Goal: Check status: Check status

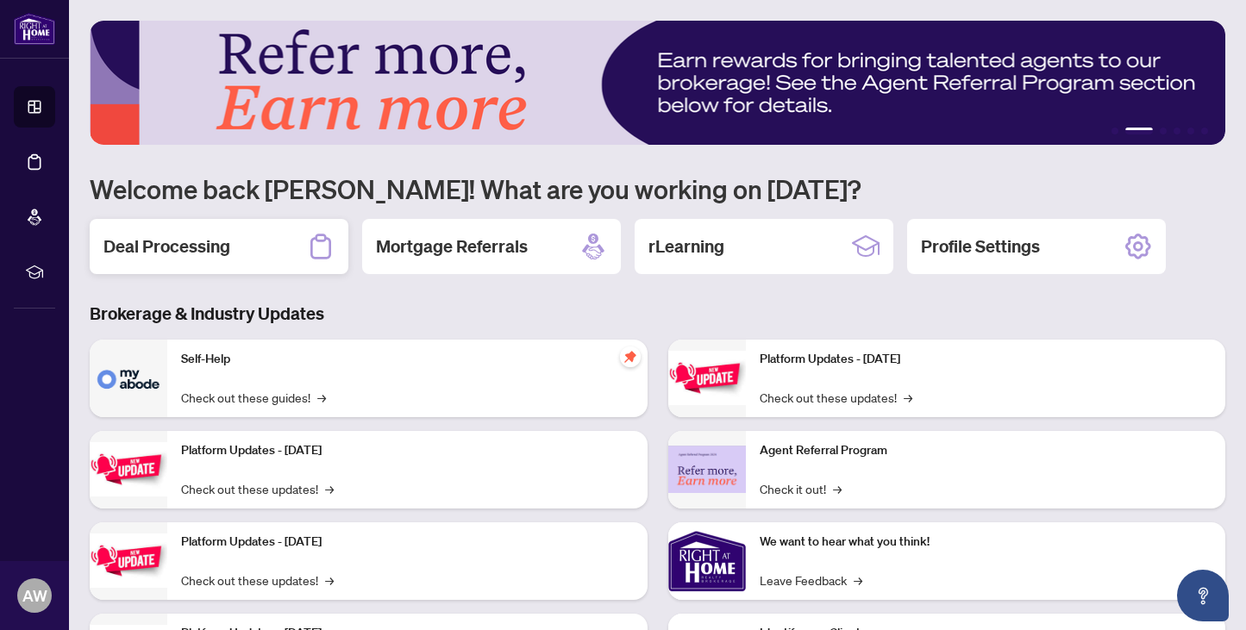
click at [189, 245] on h2 "Deal Processing" at bounding box center [166, 247] width 127 height 24
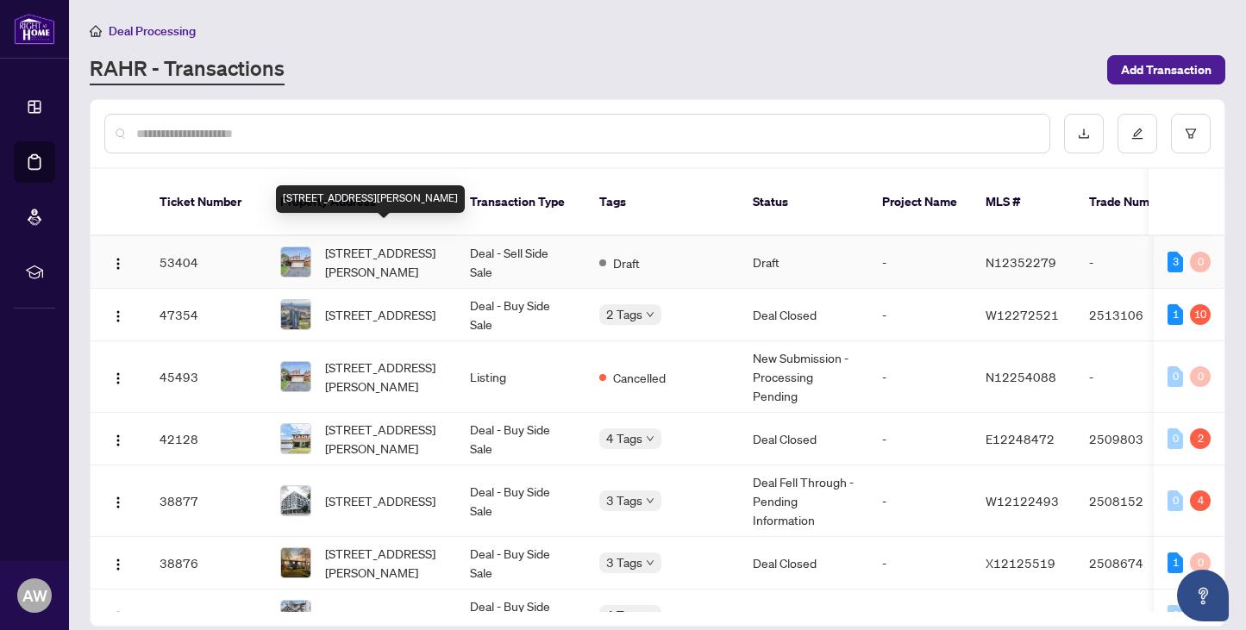
click at [349, 243] on span "[STREET_ADDRESS][PERSON_NAME]" at bounding box center [383, 262] width 117 height 38
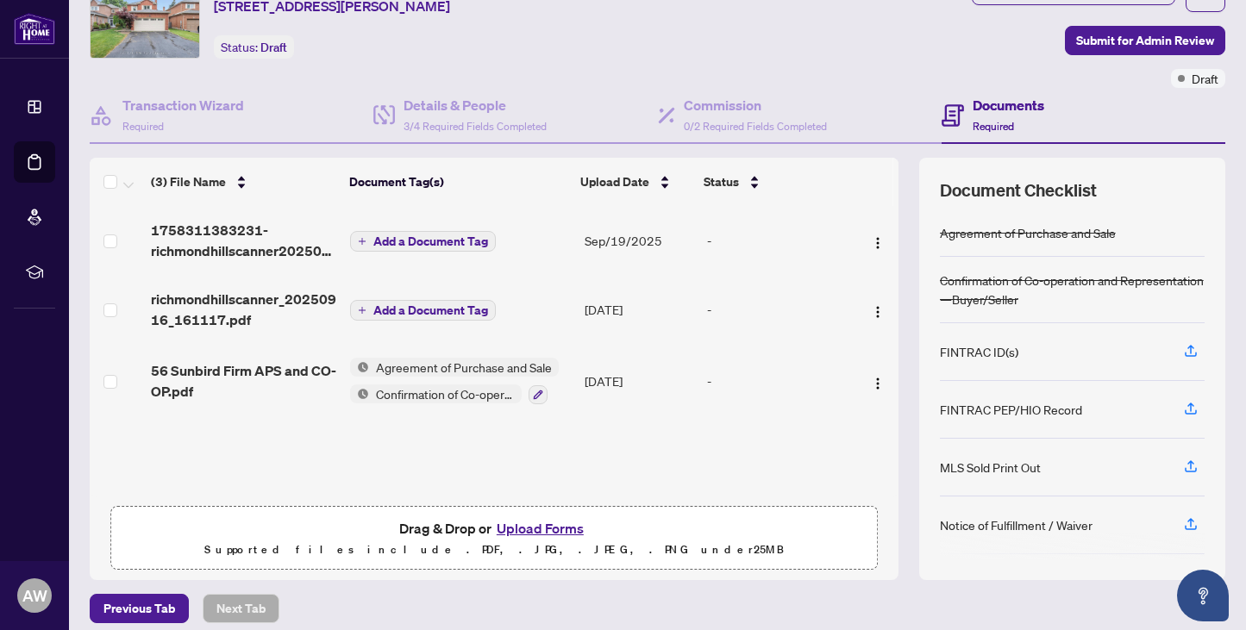
scroll to position [90, 0]
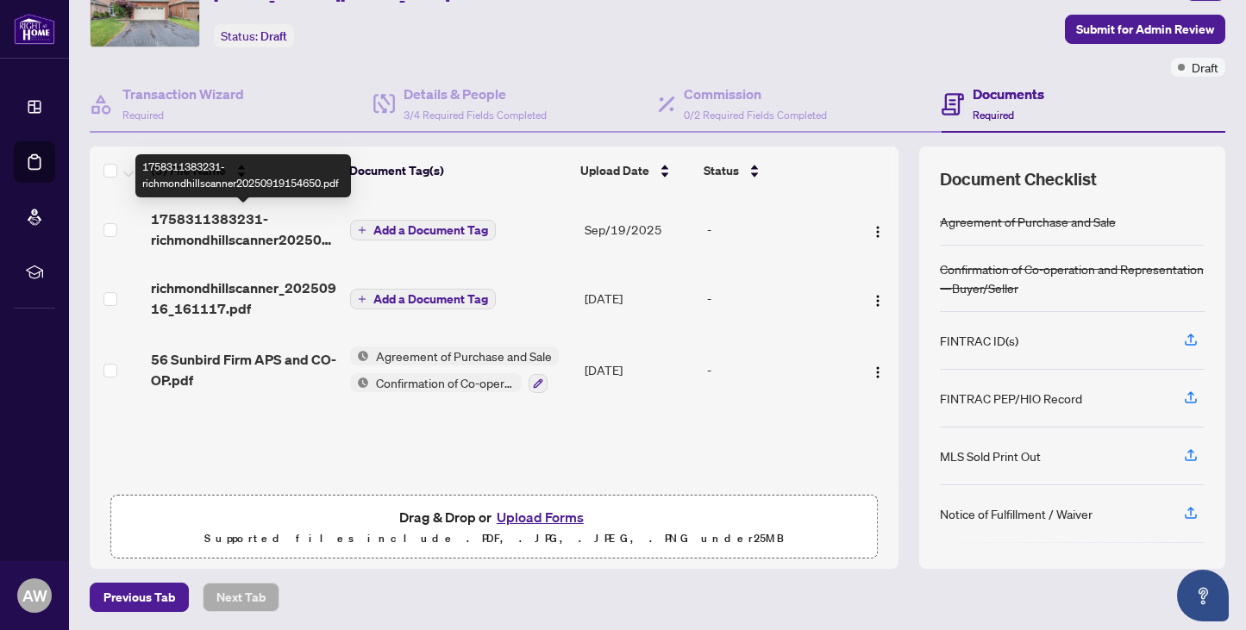
click at [243, 228] on span "1758311383231-richmondhillscanner20250919154650.pdf" at bounding box center [243, 229] width 185 height 41
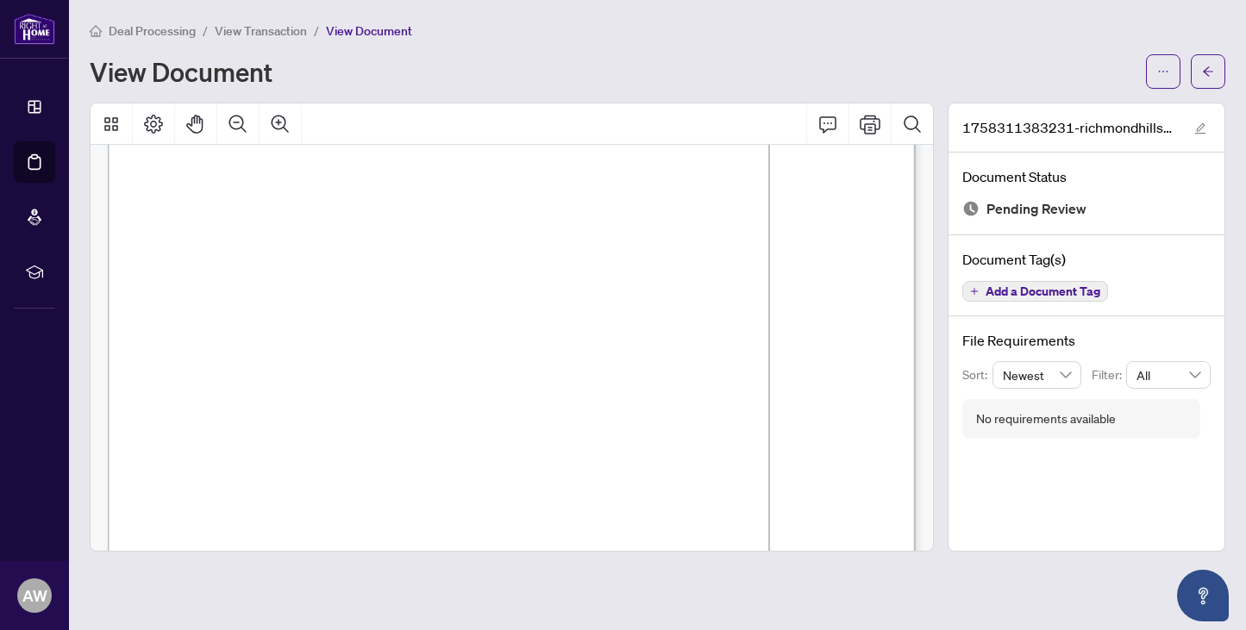
scroll to position [196, 0]
